Goal: Task Accomplishment & Management: Complete application form

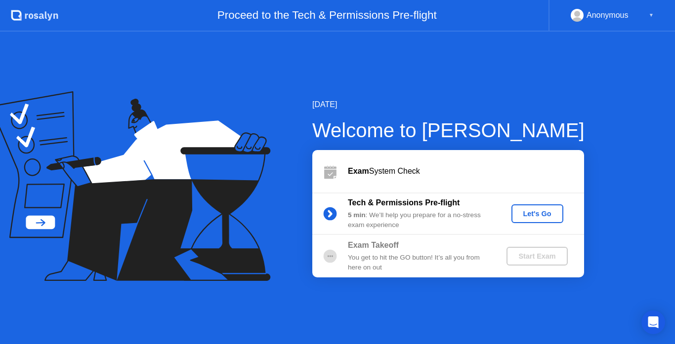
click at [461, 94] on div "[DATE] Welcome to [PERSON_NAME] Exam System Check Tech & Permissions Pre-flight…" at bounding box center [337, 188] width 675 height 313
click at [543, 217] on div "Let's Go" at bounding box center [537, 214] width 44 height 8
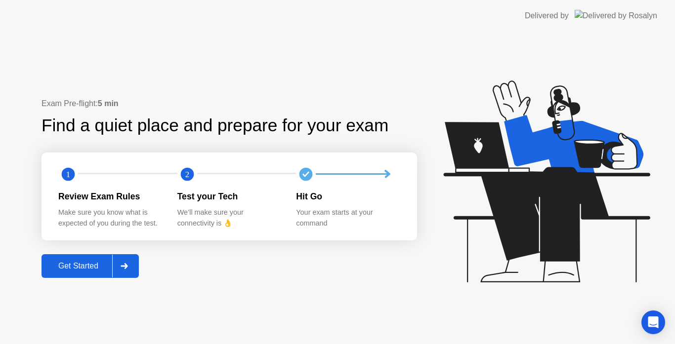
click at [89, 265] on div "Get Started" at bounding box center [78, 266] width 68 height 9
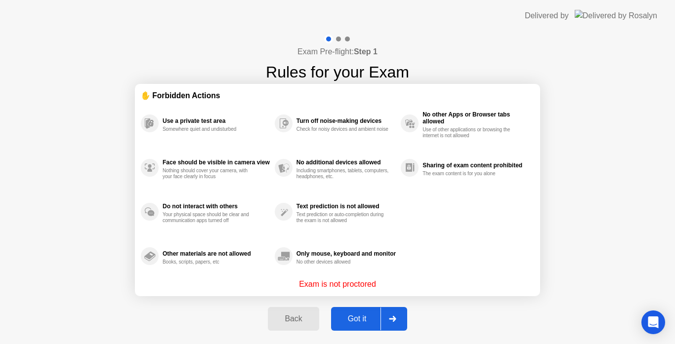
click at [346, 286] on p "Exam is not proctored" at bounding box center [337, 285] width 77 height 12
click at [366, 323] on div "Got it" at bounding box center [357, 319] width 46 height 9
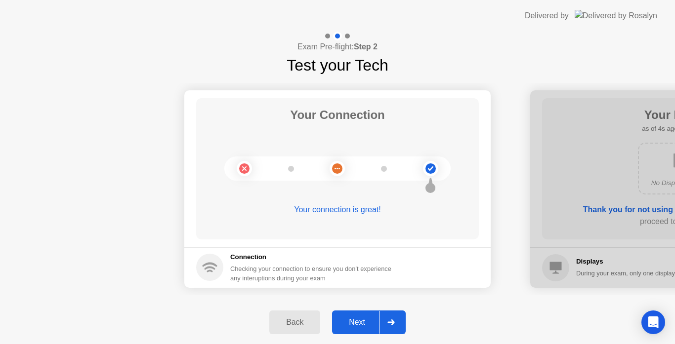
click at [380, 196] on div "Your Connection Your connection is great!" at bounding box center [337, 168] width 283 height 141
click at [372, 323] on div "Next" at bounding box center [357, 322] width 44 height 9
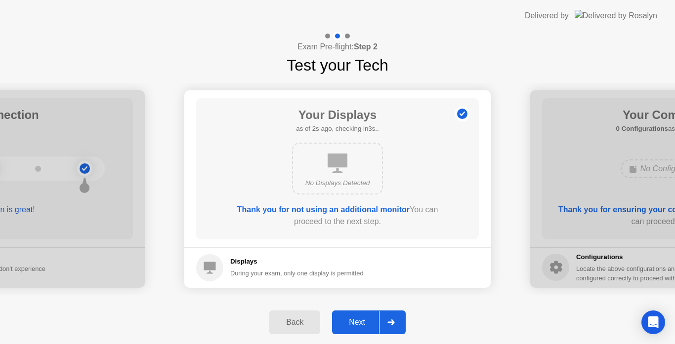
click at [340, 171] on icon at bounding box center [337, 164] width 20 height 20
click at [321, 217] on div "Thank you for not using an additional monitor You can proceed to the next step." at bounding box center [337, 216] width 226 height 24
click at [372, 325] on div "Next" at bounding box center [357, 322] width 44 height 9
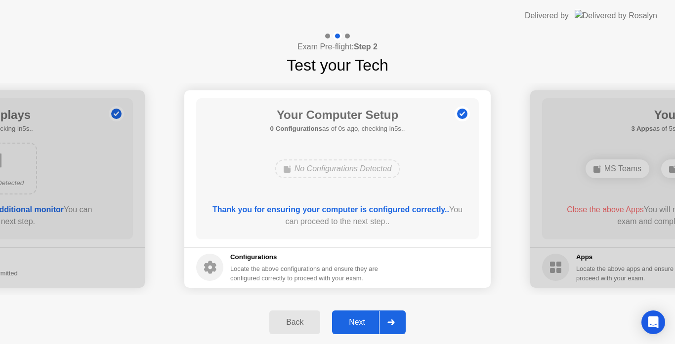
click at [369, 172] on div "No Configurations Detected" at bounding box center [338, 169] width 126 height 19
click at [389, 323] on icon at bounding box center [390, 323] width 7 height 6
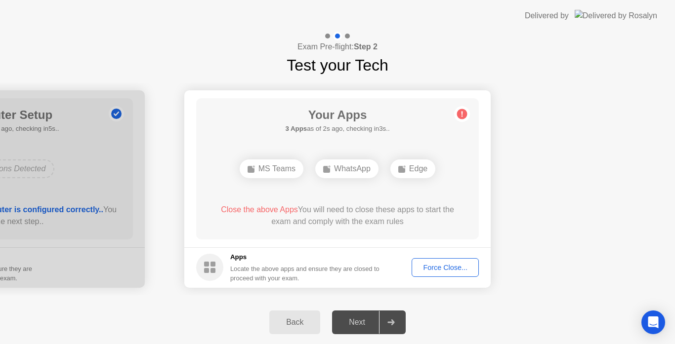
drag, startPoint x: 276, startPoint y: 177, endPoint x: 276, endPoint y: 189, distance: 11.4
click at [276, 177] on div "MS Teams" at bounding box center [272, 169] width 64 height 19
click at [267, 209] on span "Close the above Apps" at bounding box center [259, 209] width 77 height 8
click at [441, 269] on div "Force Close..." at bounding box center [445, 268] width 60 height 8
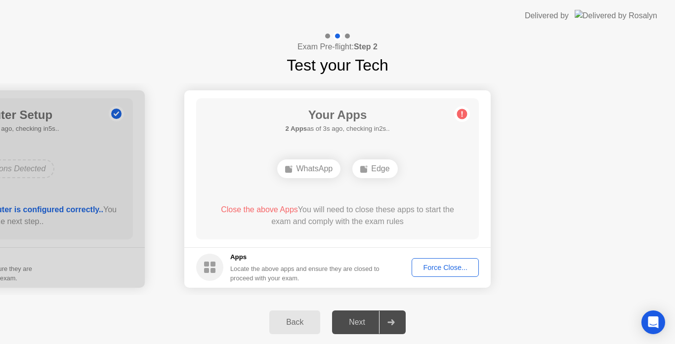
click at [432, 264] on div "Force Close..." at bounding box center [445, 268] width 60 height 8
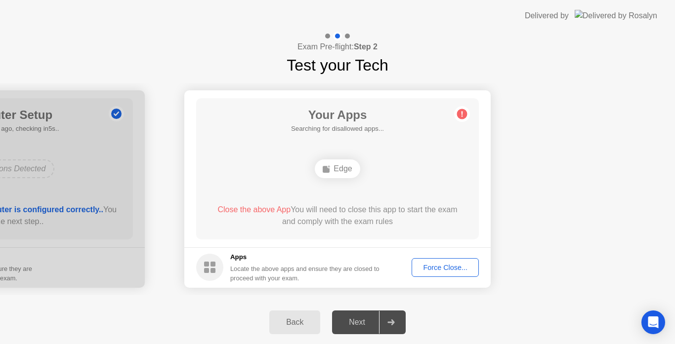
click at [474, 296] on div "Your Connection Your connection is great! Connection Checking your connection t…" at bounding box center [337, 189] width 675 height 224
click at [348, 172] on div "Edge" at bounding box center [337, 169] width 45 height 19
click at [451, 273] on button "Force Close..." at bounding box center [444, 267] width 67 height 19
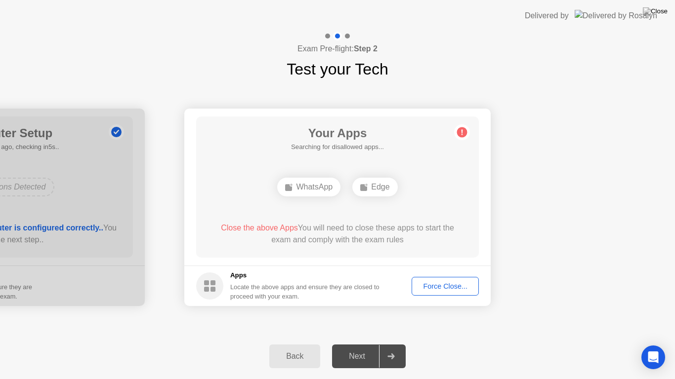
click at [371, 344] on div "Next" at bounding box center [357, 356] width 44 height 9
click at [385, 344] on div at bounding box center [391, 356] width 24 height 23
click at [353, 199] on div "WhatsApp Edge" at bounding box center [337, 187] width 226 height 27
click at [319, 186] on div "WhatsApp" at bounding box center [308, 187] width 63 height 19
click at [663, 15] on img at bounding box center [655, 11] width 25 height 8
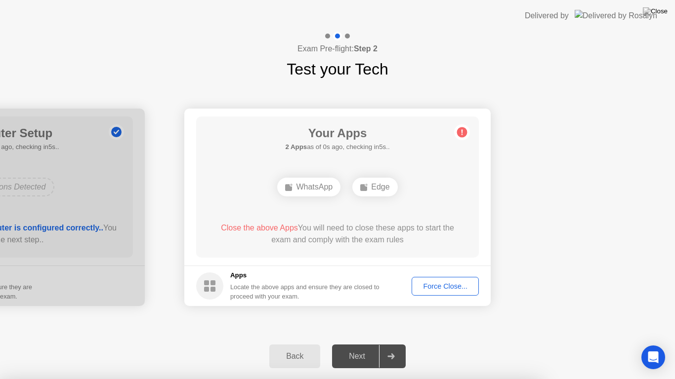
click at [306, 344] on div "Back" at bounding box center [294, 356] width 45 height 9
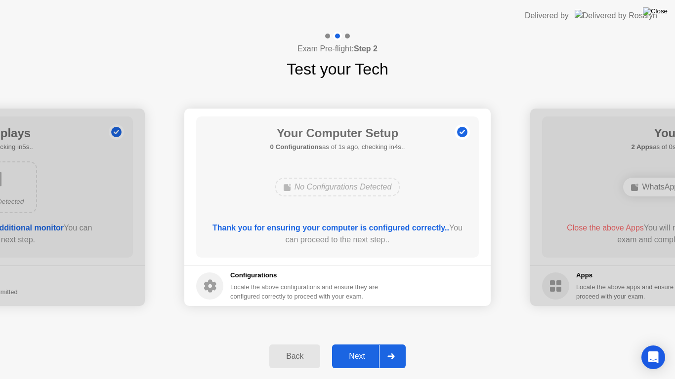
click at [663, 11] on img at bounding box center [655, 11] width 25 height 8
click at [306, 344] on div "Back" at bounding box center [294, 356] width 45 height 9
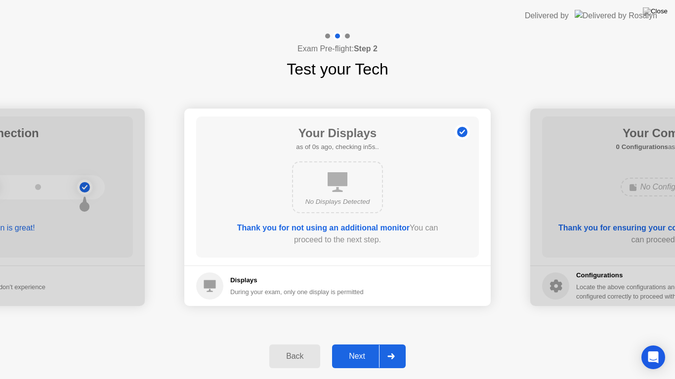
click at [306, 344] on div "Back" at bounding box center [294, 356] width 45 height 9
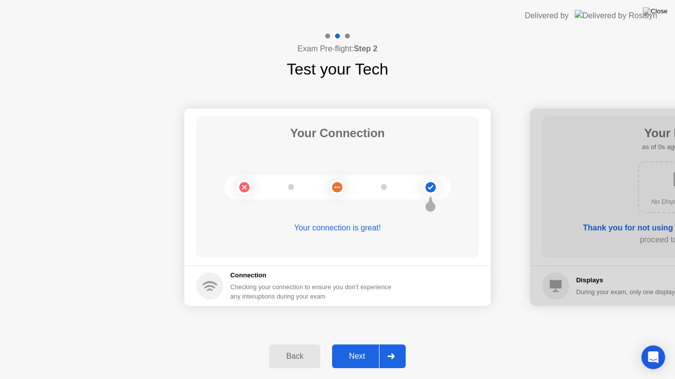
click at [306, 344] on div "Back" at bounding box center [294, 356] width 45 height 9
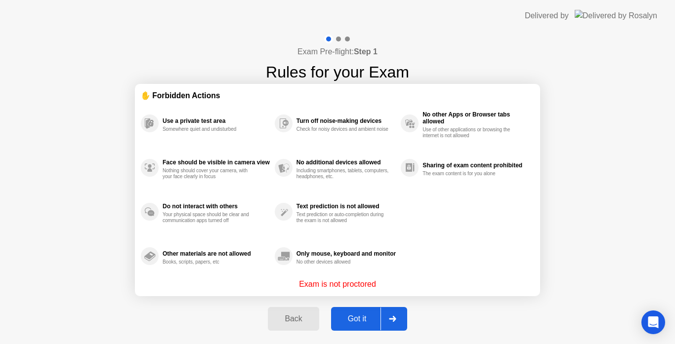
click at [391, 316] on icon at bounding box center [392, 319] width 7 height 6
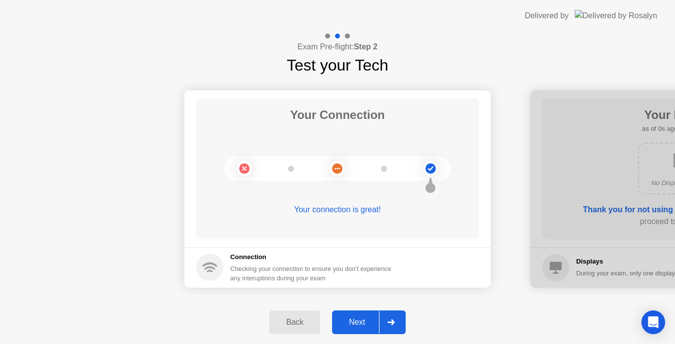
click at [388, 327] on div at bounding box center [391, 322] width 24 height 23
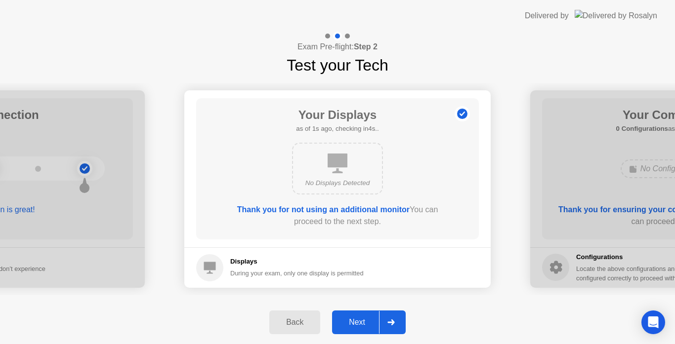
click at [388, 327] on div at bounding box center [391, 322] width 24 height 23
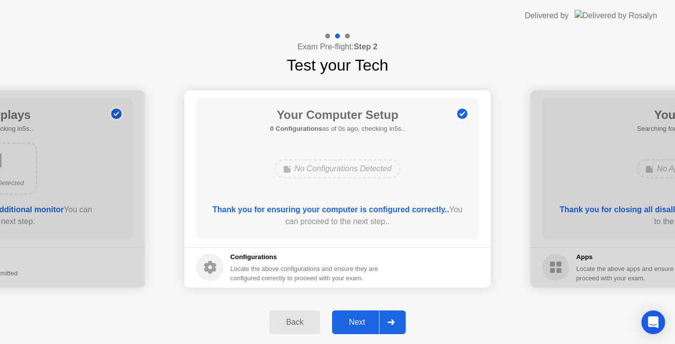
click at [388, 327] on div at bounding box center [391, 322] width 24 height 23
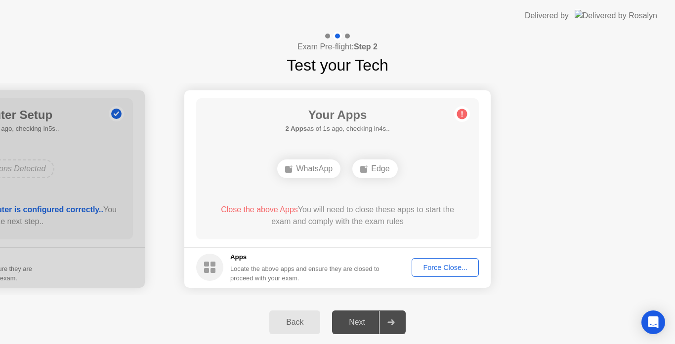
click at [310, 162] on div "WhatsApp" at bounding box center [308, 169] width 63 height 19
click at [311, 170] on div "WhatsApp" at bounding box center [308, 169] width 63 height 19
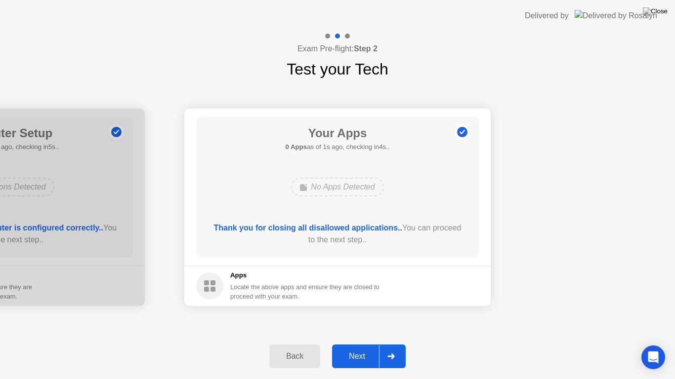
click at [366, 344] on div "Next" at bounding box center [357, 356] width 44 height 9
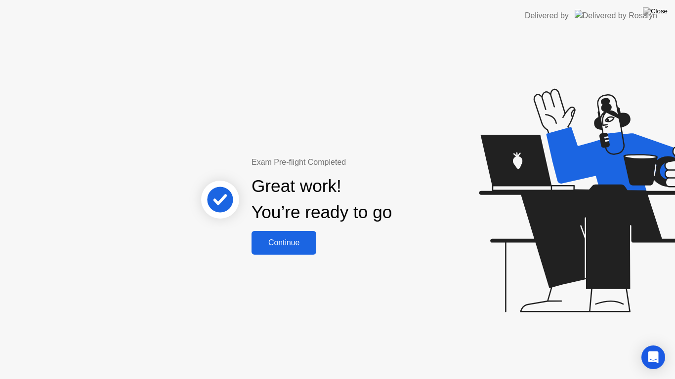
click at [294, 247] on div "Continue" at bounding box center [283, 243] width 59 height 9
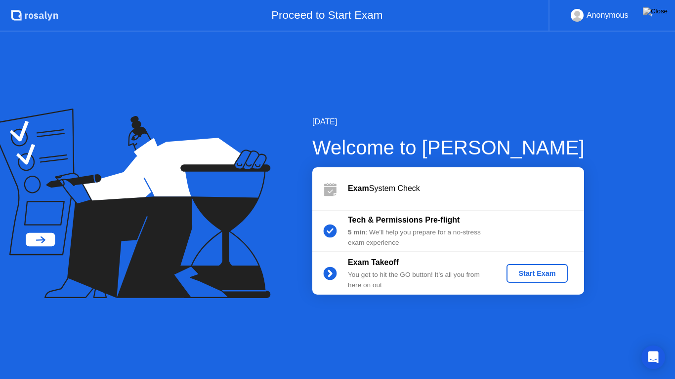
click at [542, 276] on div "Start Exam" at bounding box center [536, 274] width 53 height 8
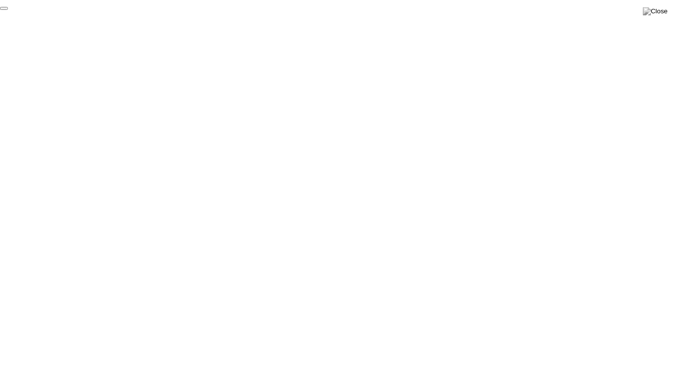
click div "End Proctoring Session"
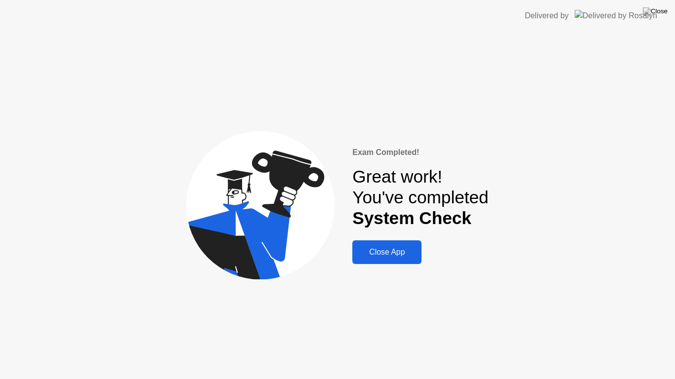
click at [395, 251] on div "Close App" at bounding box center [386, 252] width 63 height 9
